Goal: Navigation & Orientation: Find specific page/section

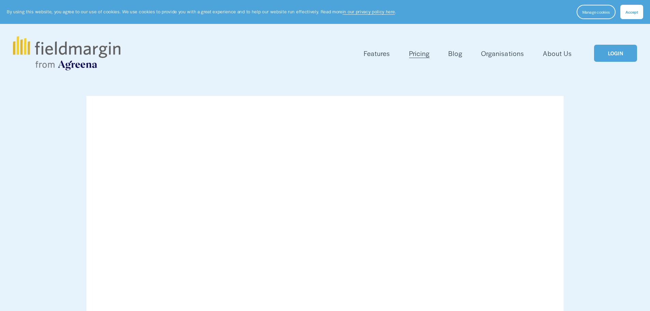
click at [623, 53] on link "LOGIN" at bounding box center [615, 53] width 43 height 17
